Goal: Check status: Check status

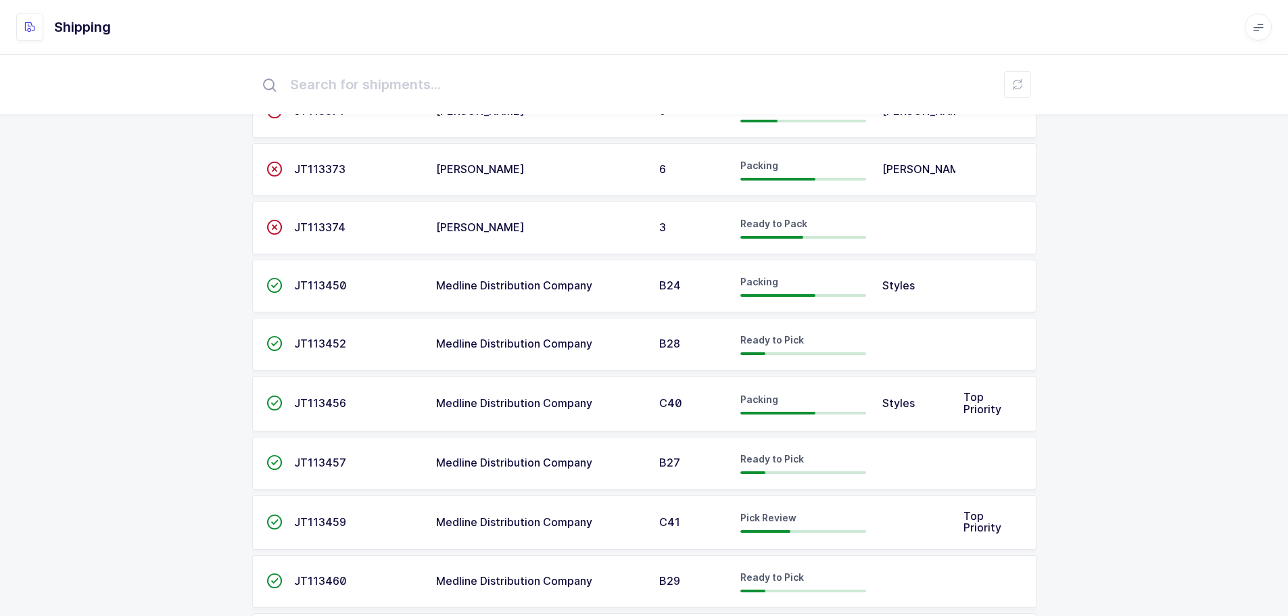
scroll to position [406, 0]
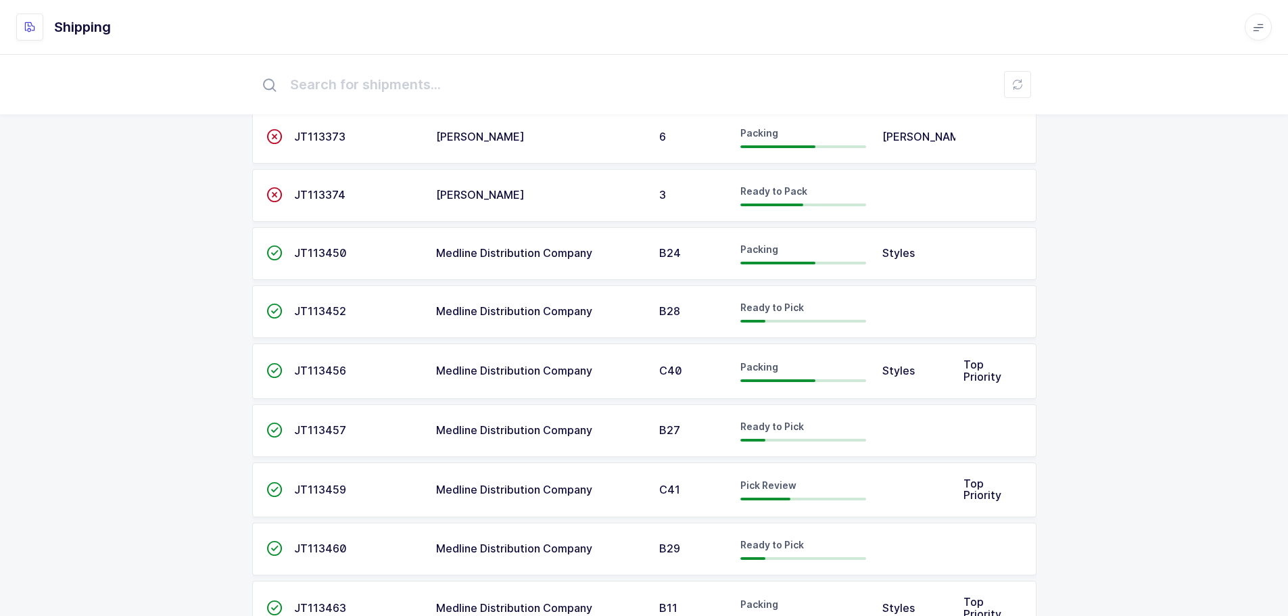
click at [284, 492] on td "" at bounding box center [269, 490] width 34 height 55
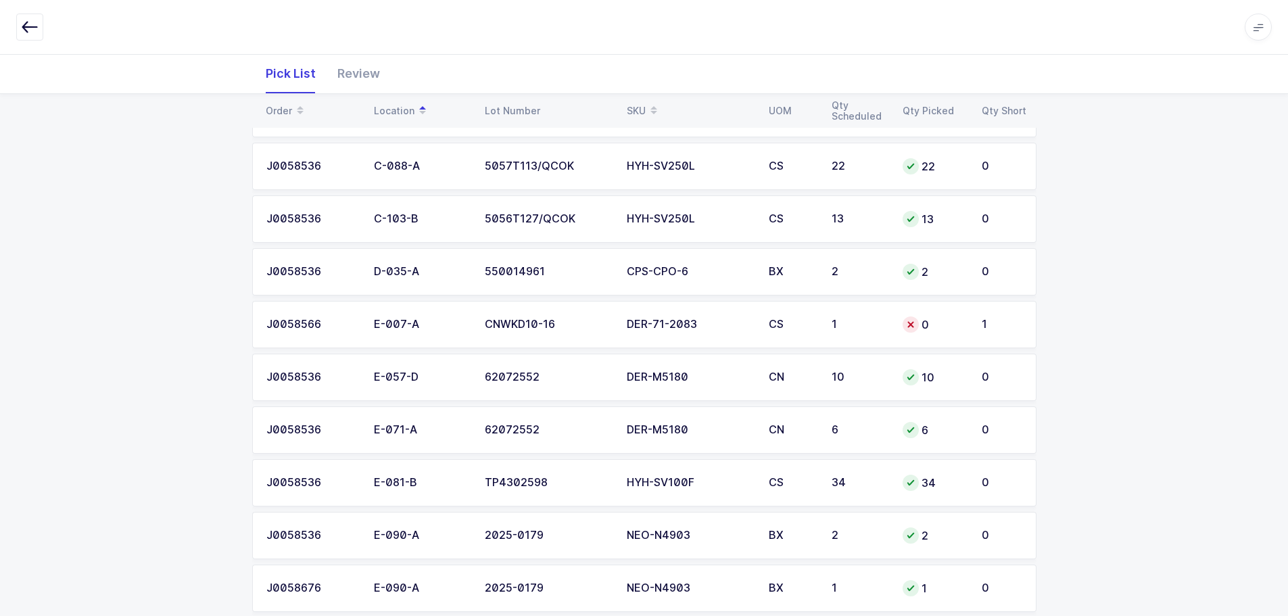
scroll to position [473, 0]
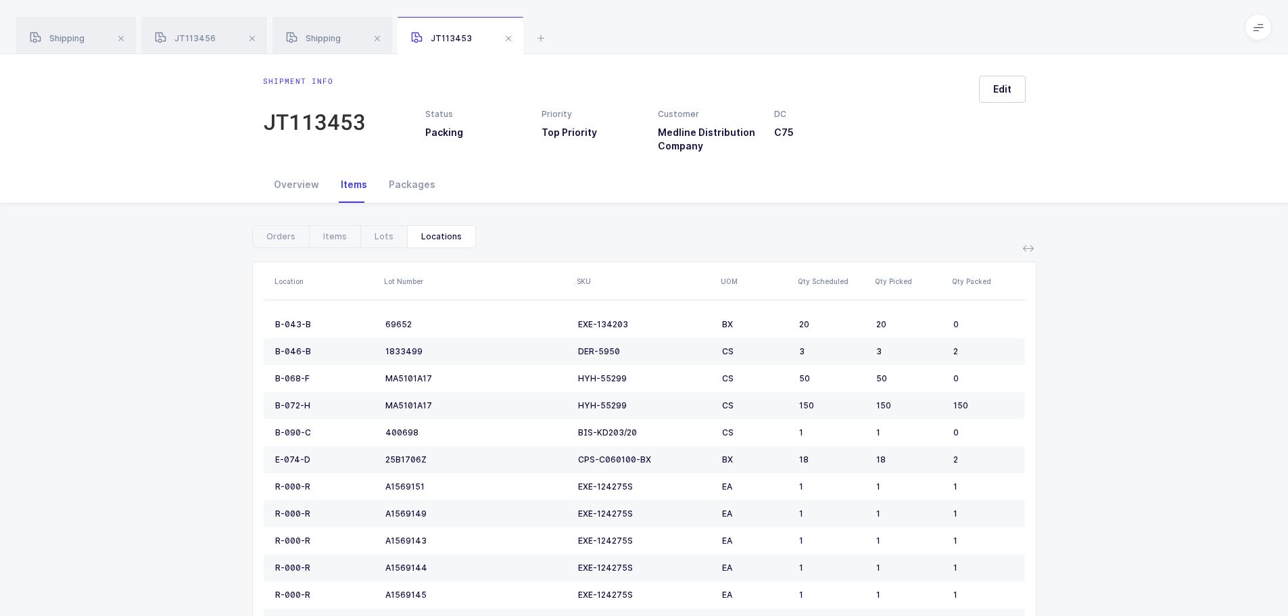
click at [126, 39] on span at bounding box center [121, 38] width 16 height 16
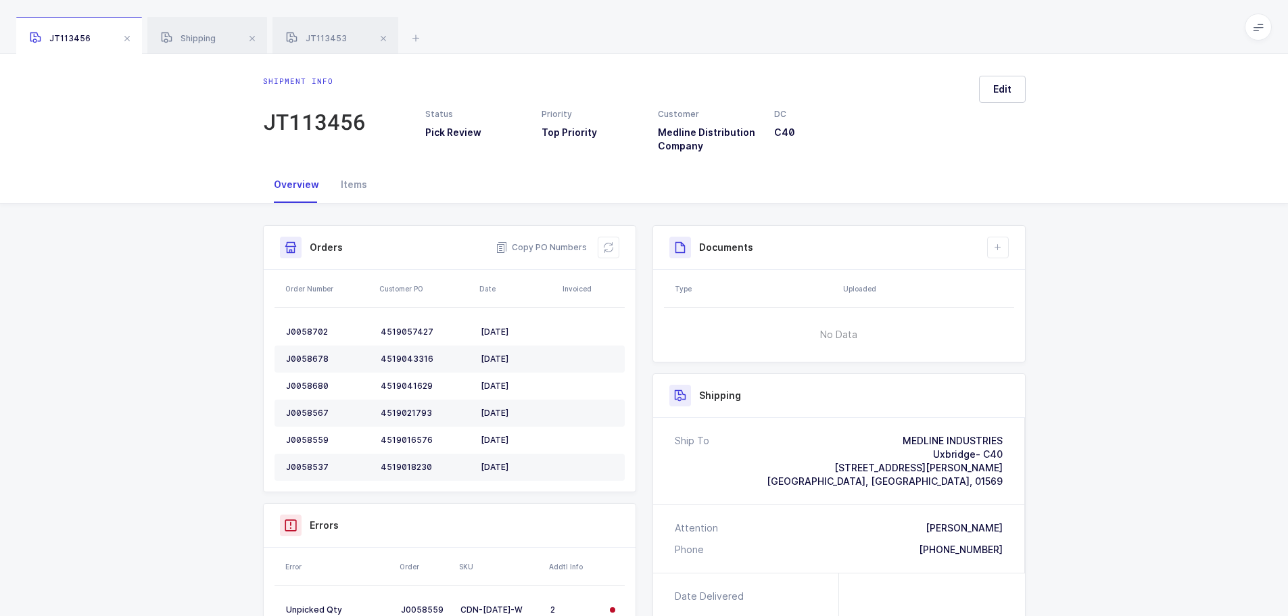
click at [126, 39] on span at bounding box center [127, 38] width 16 height 16
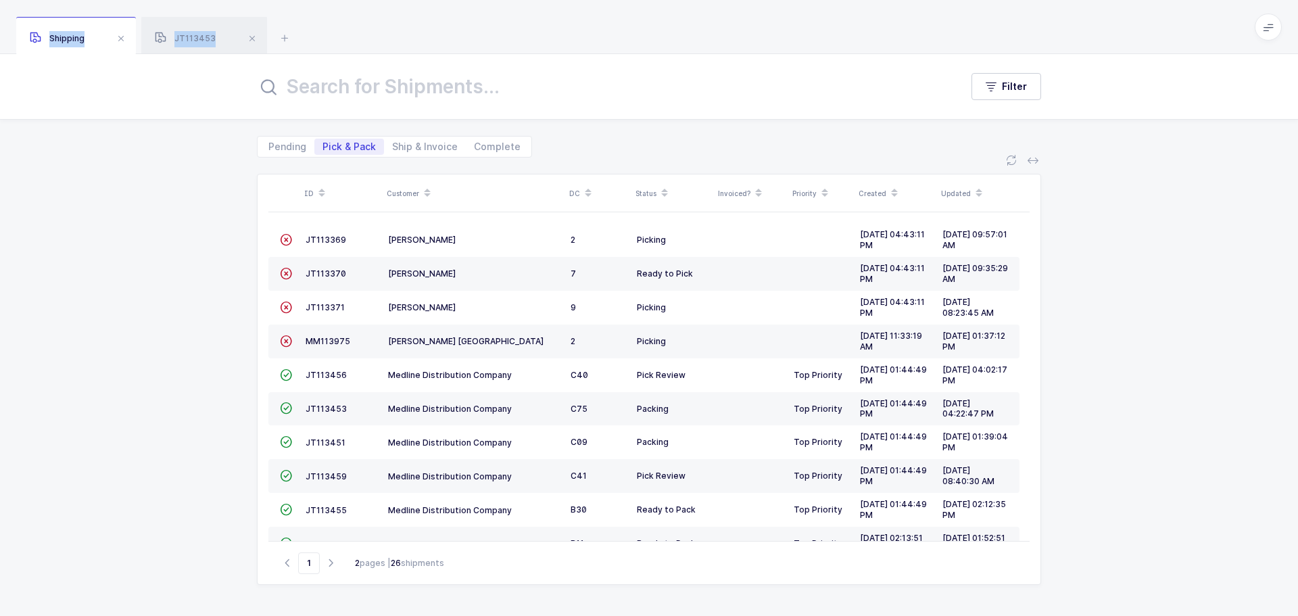
click at [126, 39] on span at bounding box center [121, 38] width 16 height 16
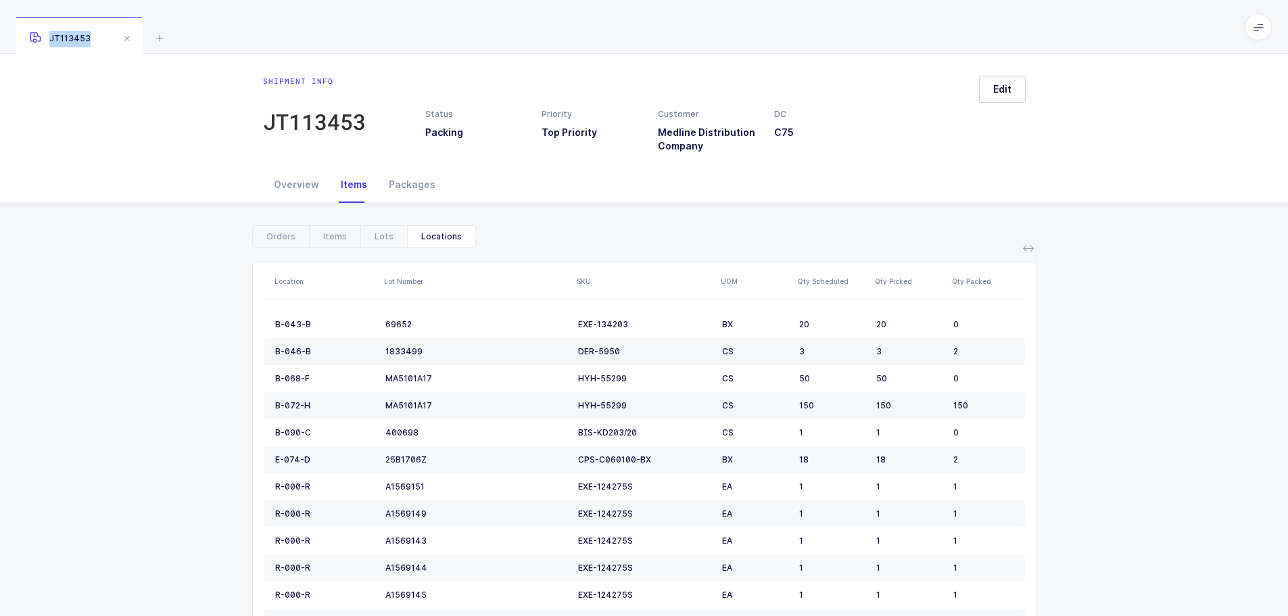
click at [126, 39] on span at bounding box center [127, 38] width 16 height 16
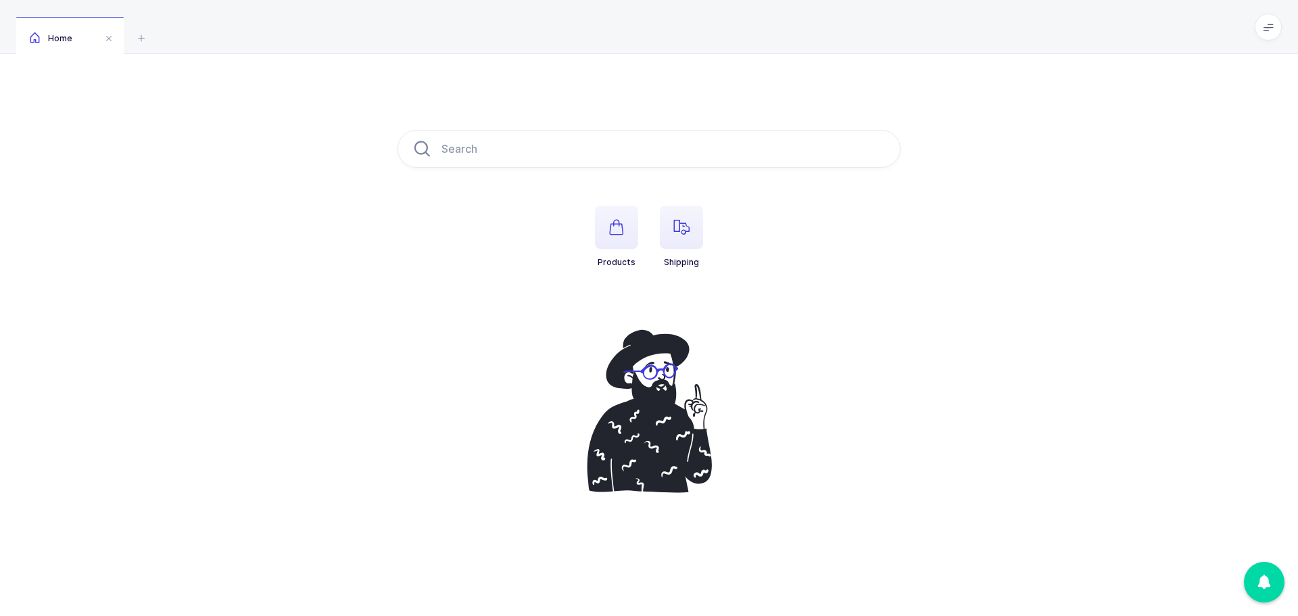
click at [685, 224] on icon "button" at bounding box center [682, 227] width 16 height 16
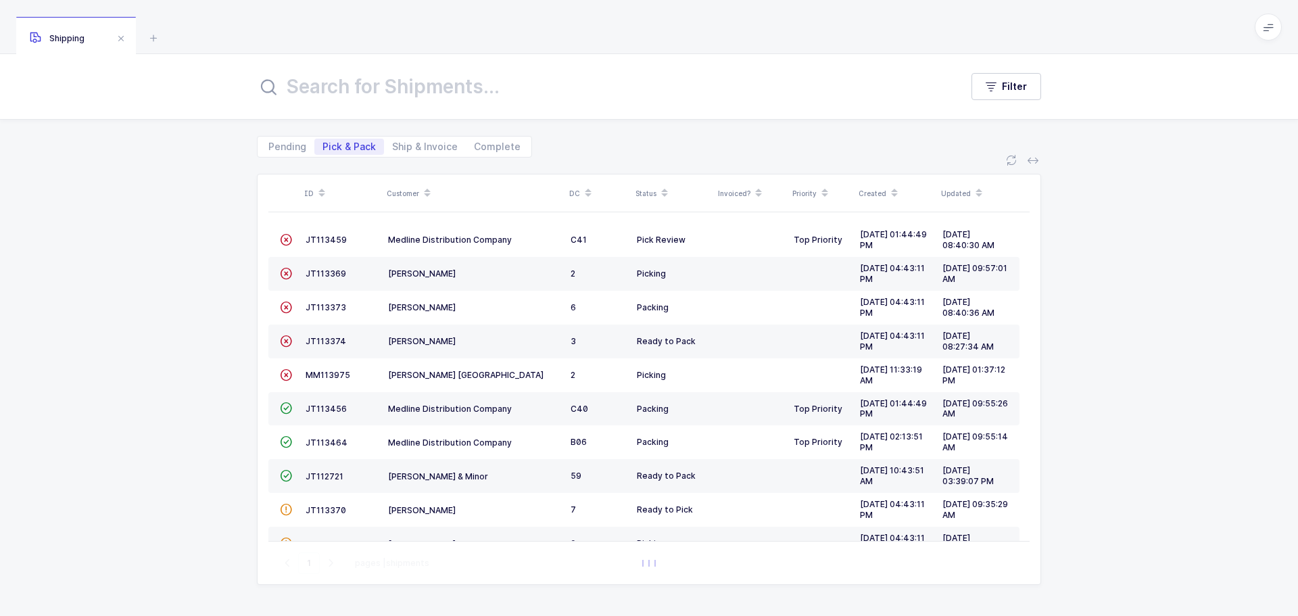
click at [321, 238] on span "JT113459" at bounding box center [326, 240] width 41 height 10
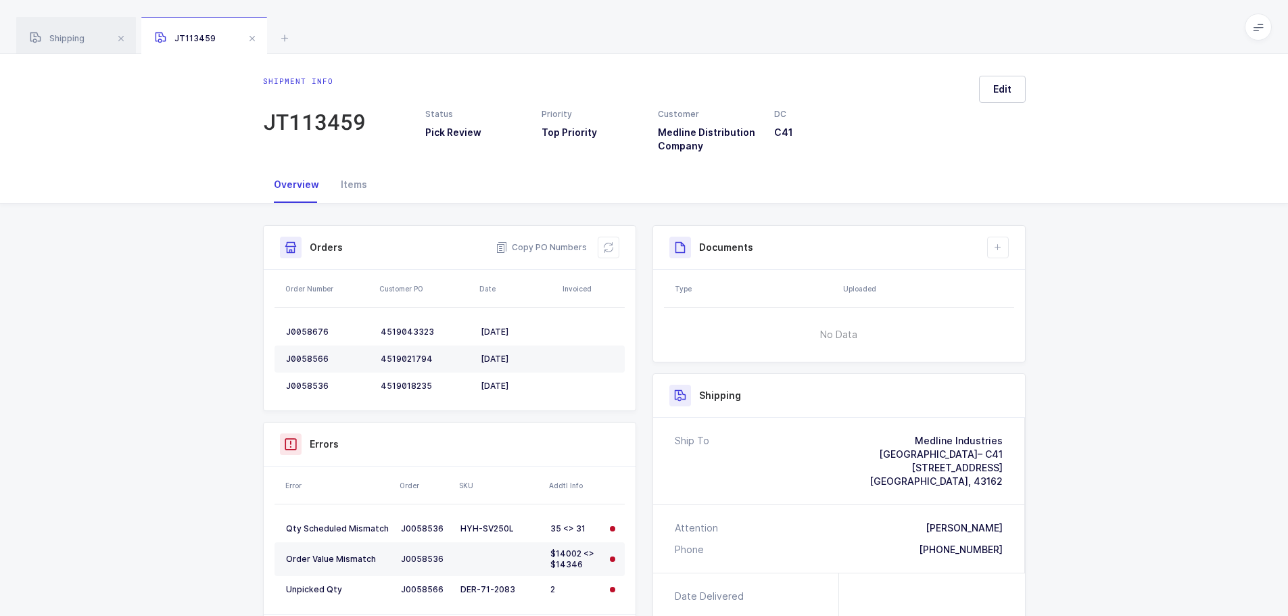
click at [615, 250] on button at bounding box center [609, 248] width 22 height 22
click at [278, 40] on icon at bounding box center [285, 38] width 16 height 16
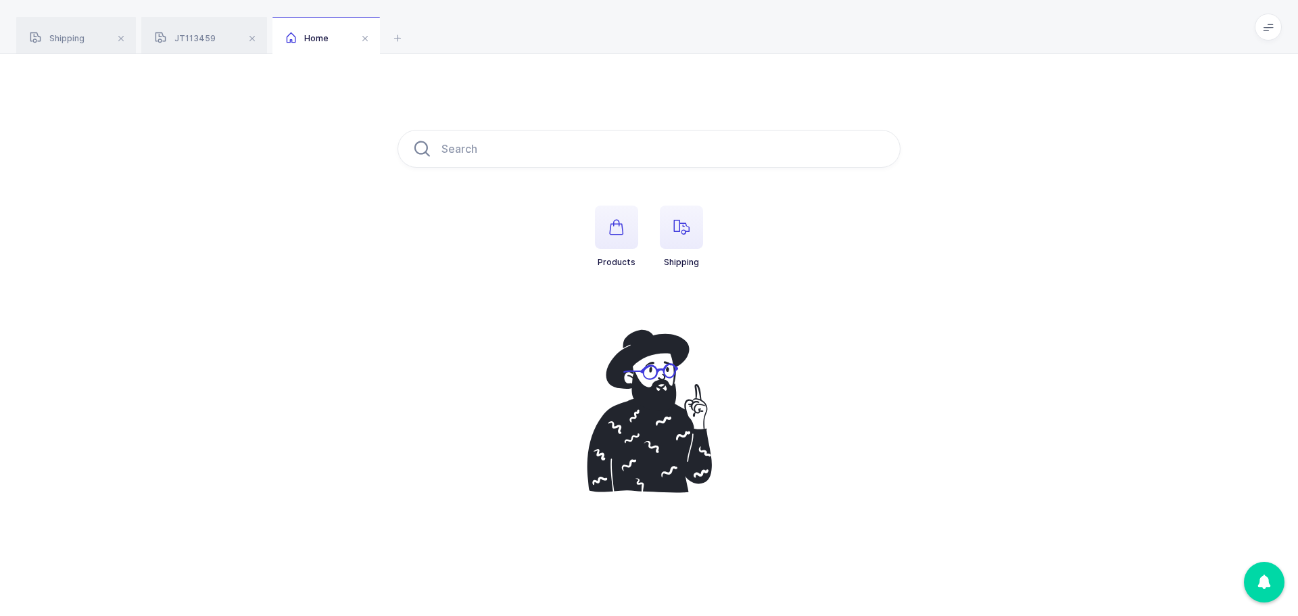
click at [688, 225] on icon "button" at bounding box center [682, 227] width 16 height 16
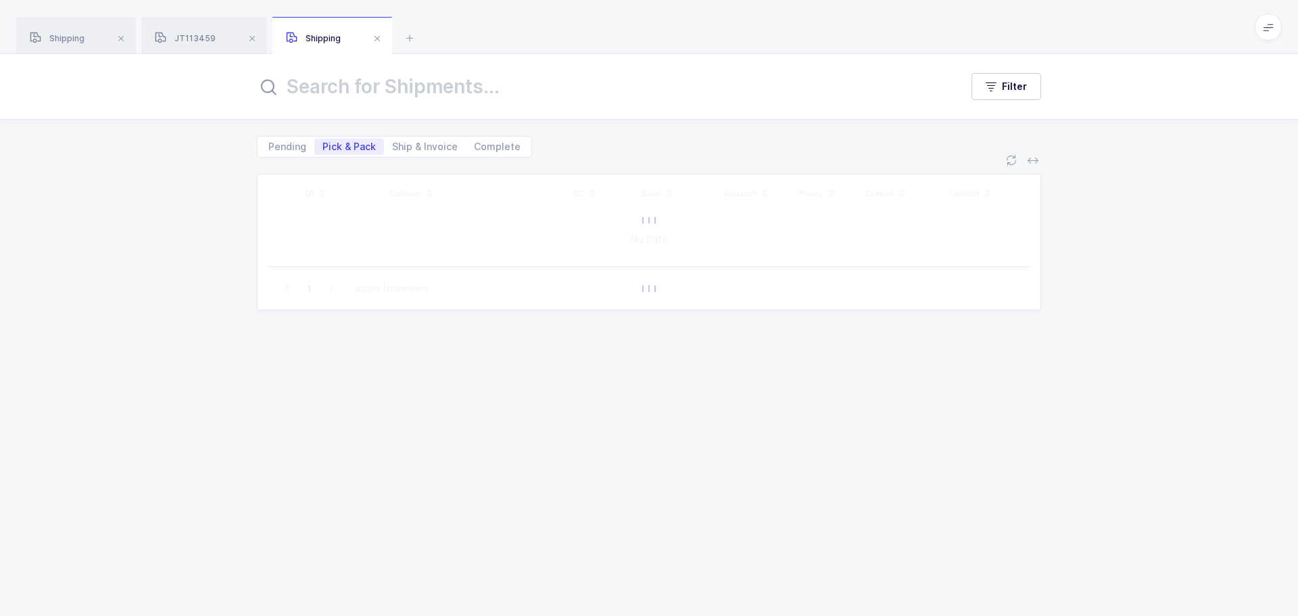
click at [295, 148] on span "Pending" at bounding box center [287, 146] width 38 height 9
click at [269, 147] on input "Pending" at bounding box center [264, 143] width 9 height 9
radio input "true"
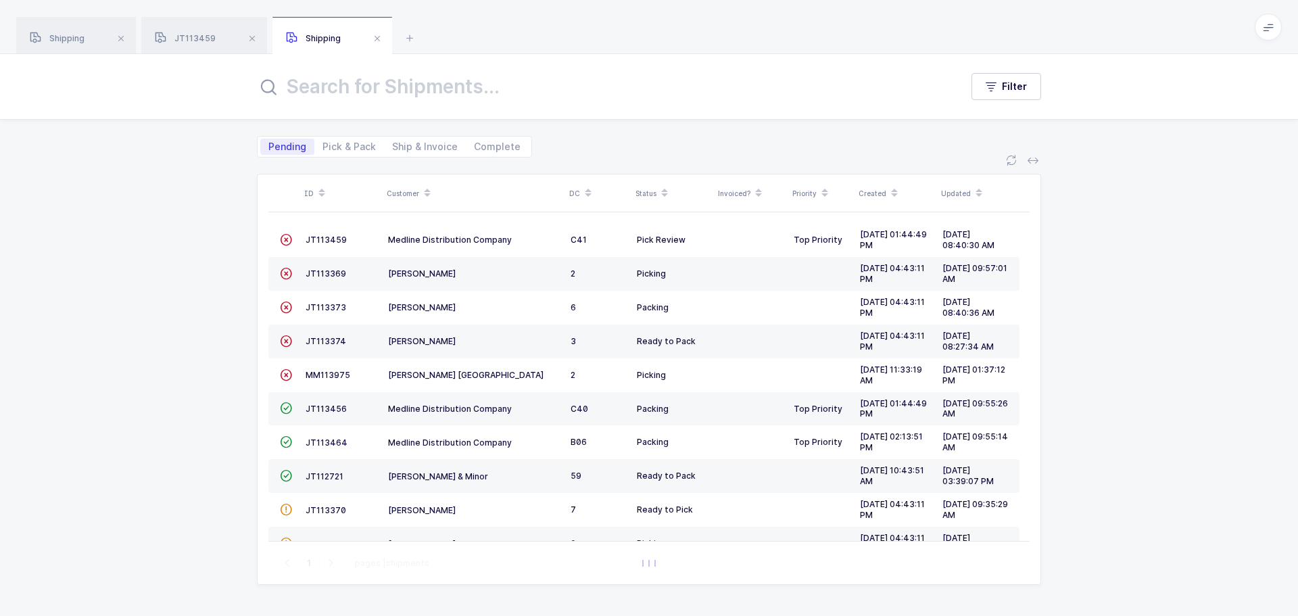
click at [406, 187] on div "Customer" at bounding box center [474, 193] width 174 height 23
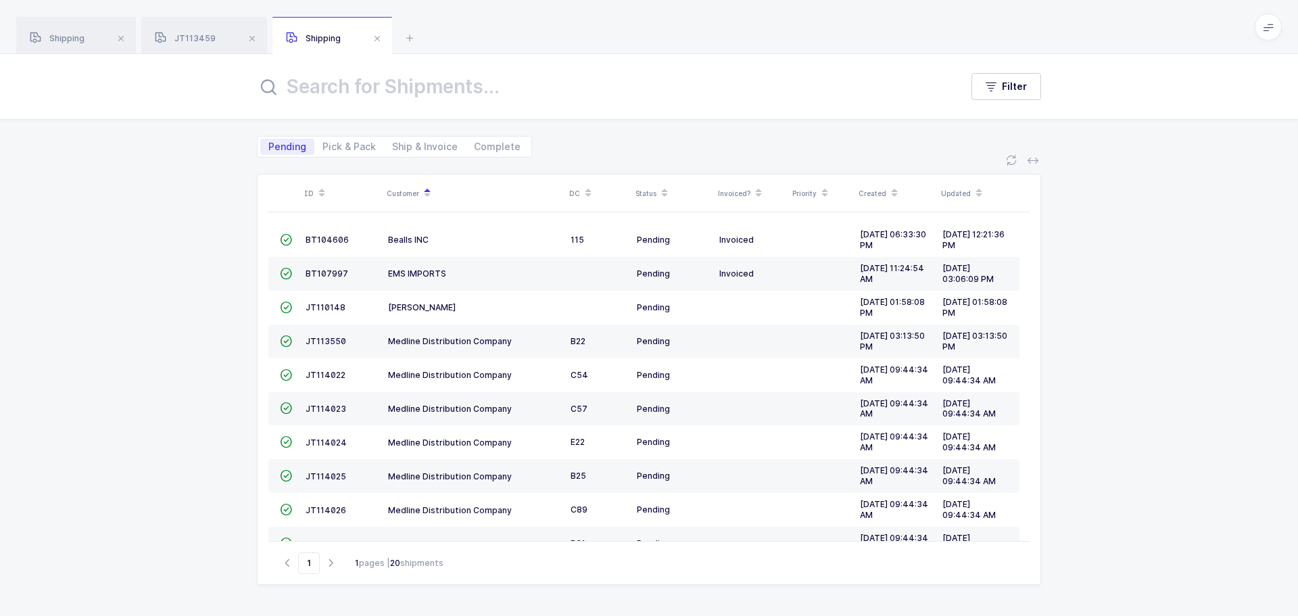
click at [333, 148] on span "Pick & Pack" at bounding box center [349, 146] width 53 height 9
click at [323, 147] on input "Pick & Pack" at bounding box center [318, 143] width 9 height 9
radio input "true"
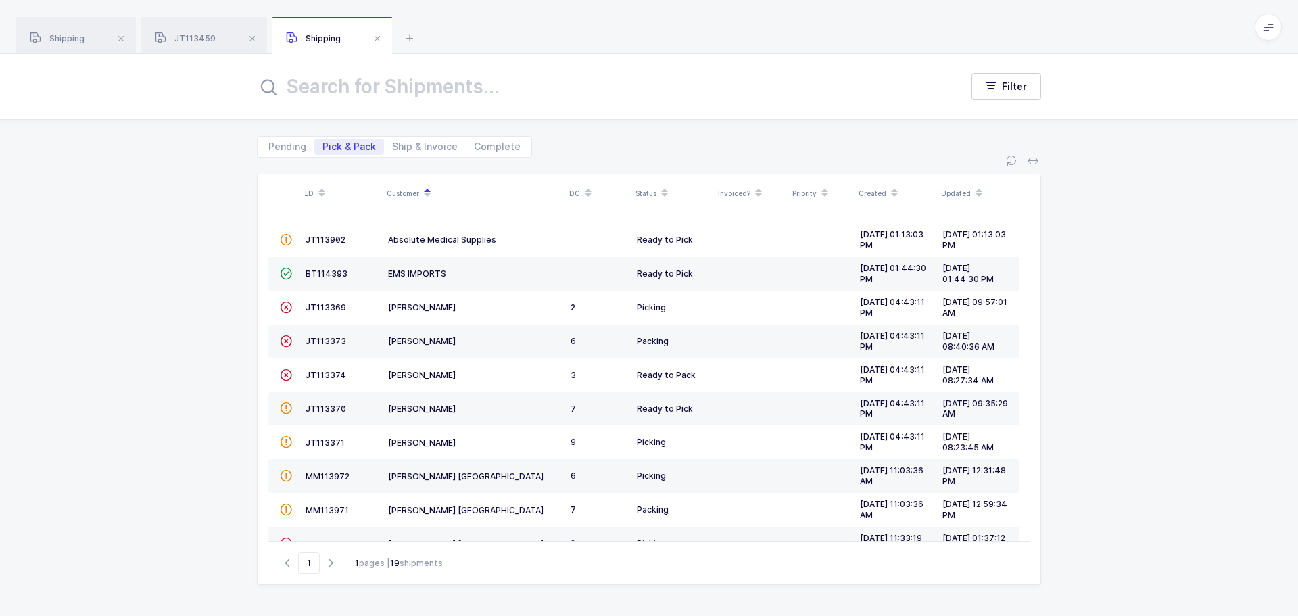
click at [324, 269] on span "BT114393" at bounding box center [327, 273] width 42 height 10
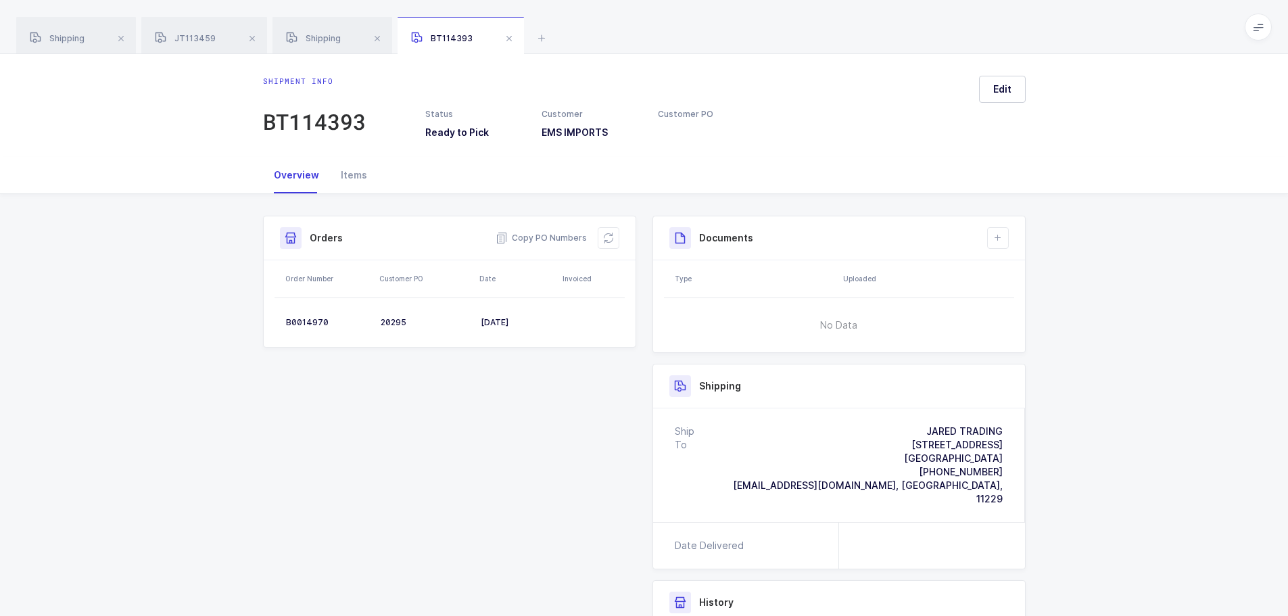
click at [347, 172] on div "Items" at bounding box center [354, 175] width 48 height 37
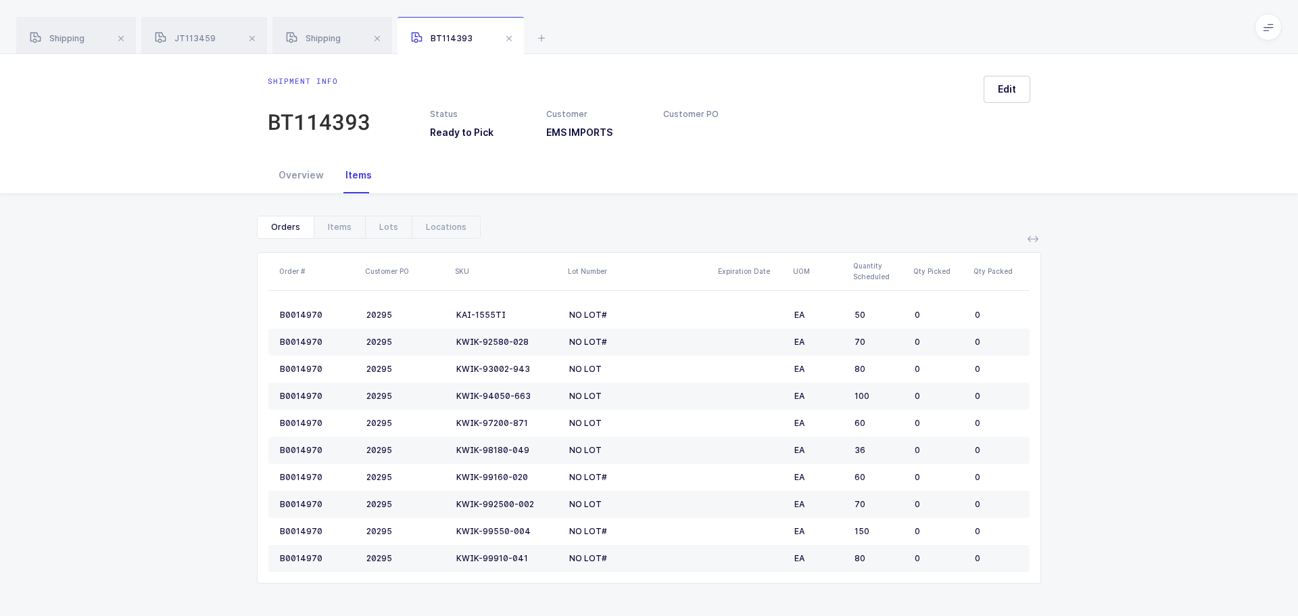
click at [510, 43] on span at bounding box center [509, 38] width 16 height 16
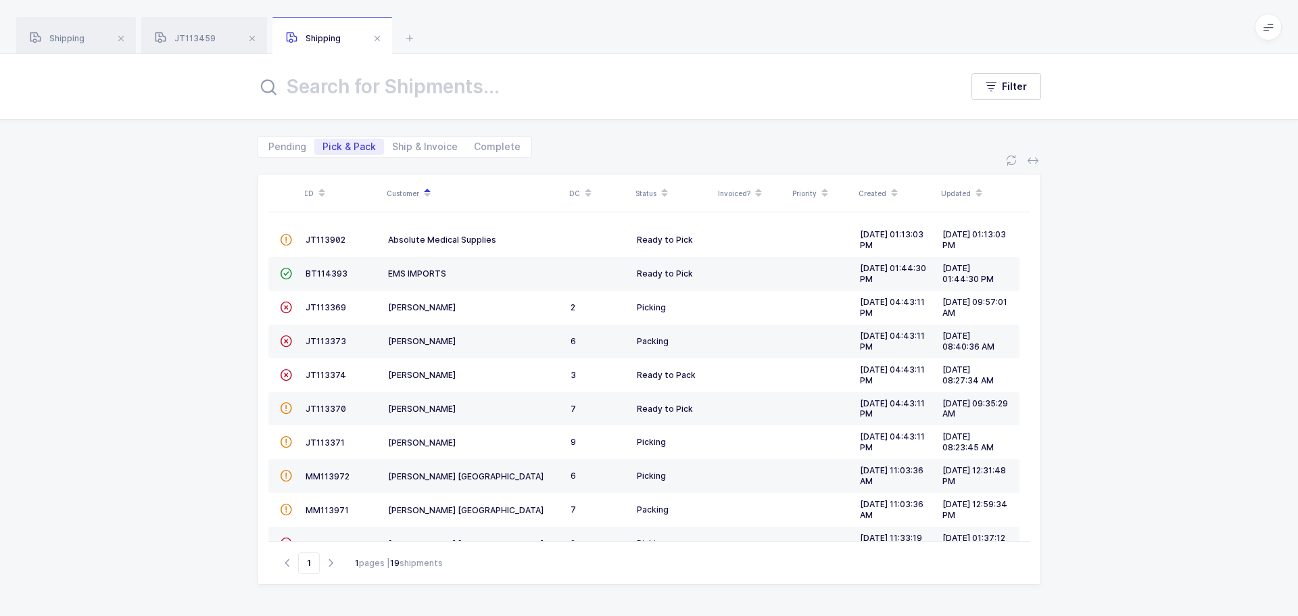
click at [278, 143] on span "Pending" at bounding box center [287, 146] width 38 height 9
click at [269, 143] on input "Pending" at bounding box center [264, 143] width 9 height 9
radio input "true"
radio input "false"
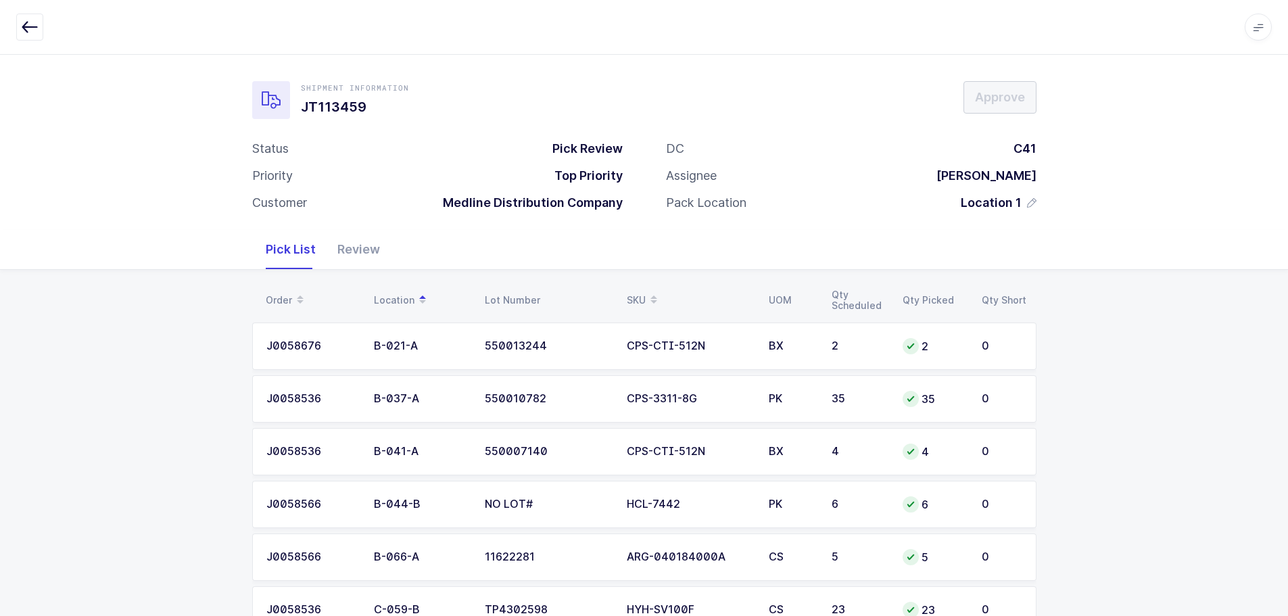
click at [26, 16] on button "button" at bounding box center [29, 27] width 27 height 27
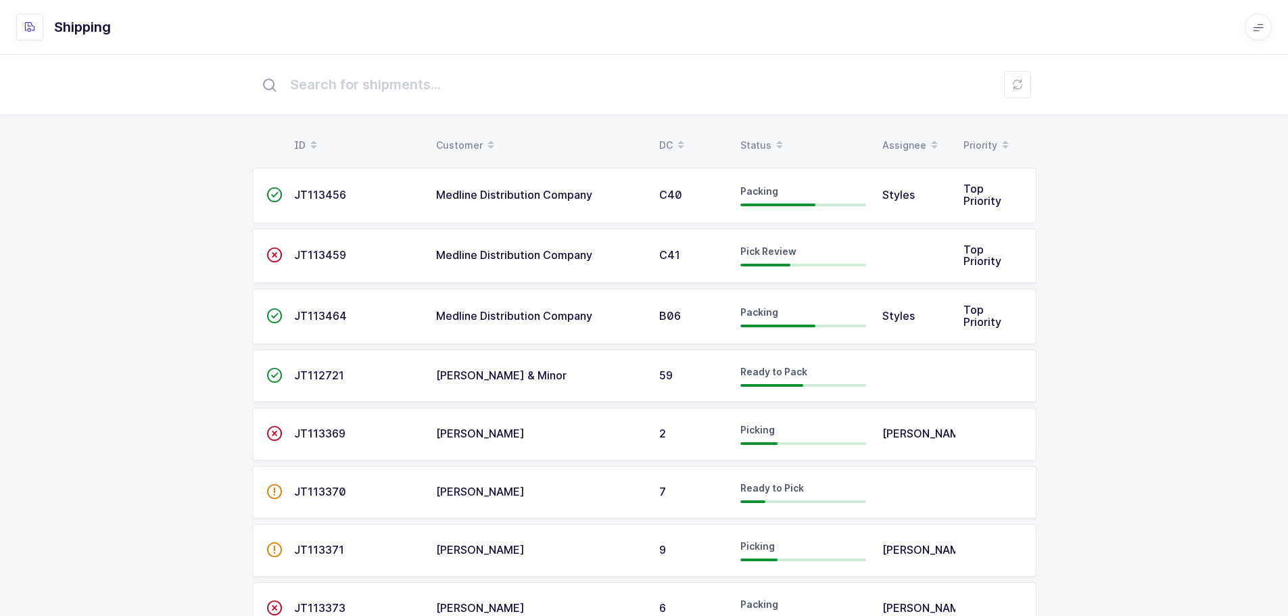
click at [750, 140] on div "Status" at bounding box center [803, 145] width 126 height 23
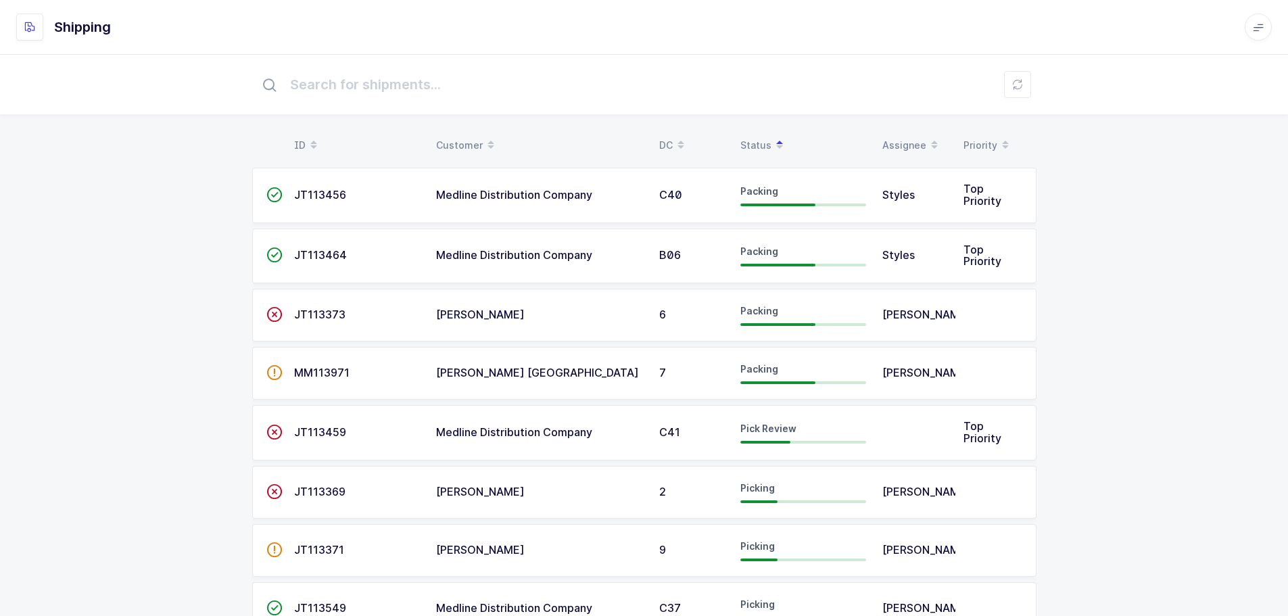
click at [452, 142] on div "Customer" at bounding box center [539, 145] width 207 height 23
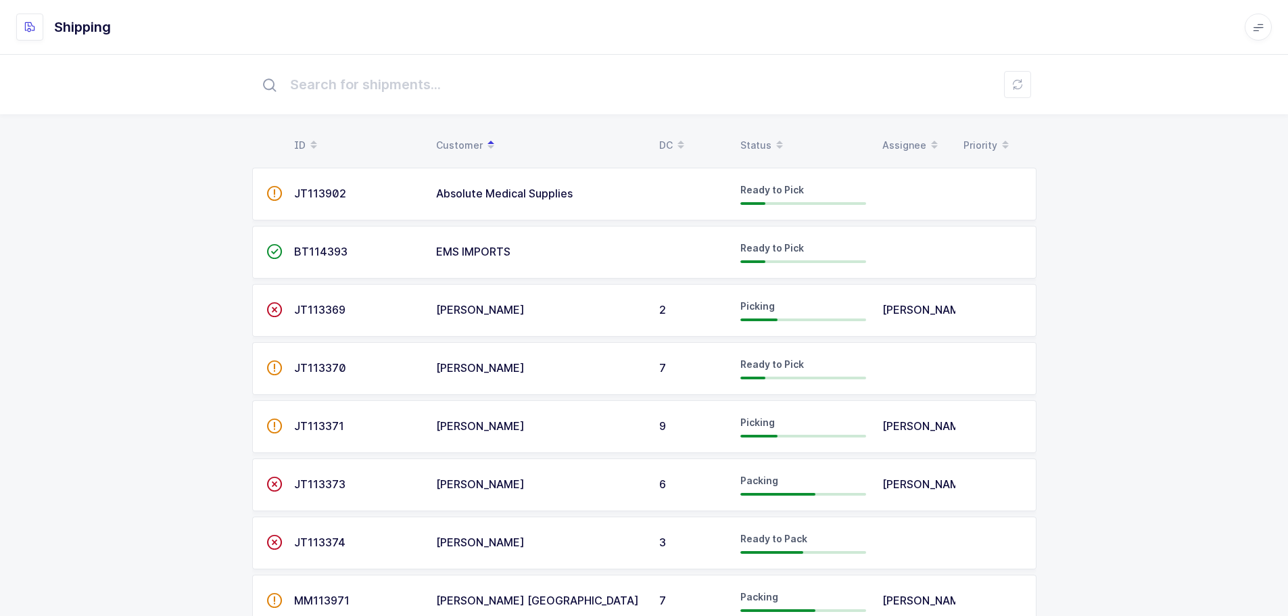
click at [337, 189] on span "JT113902" at bounding box center [320, 194] width 52 height 14
